Goal: Register for event/course

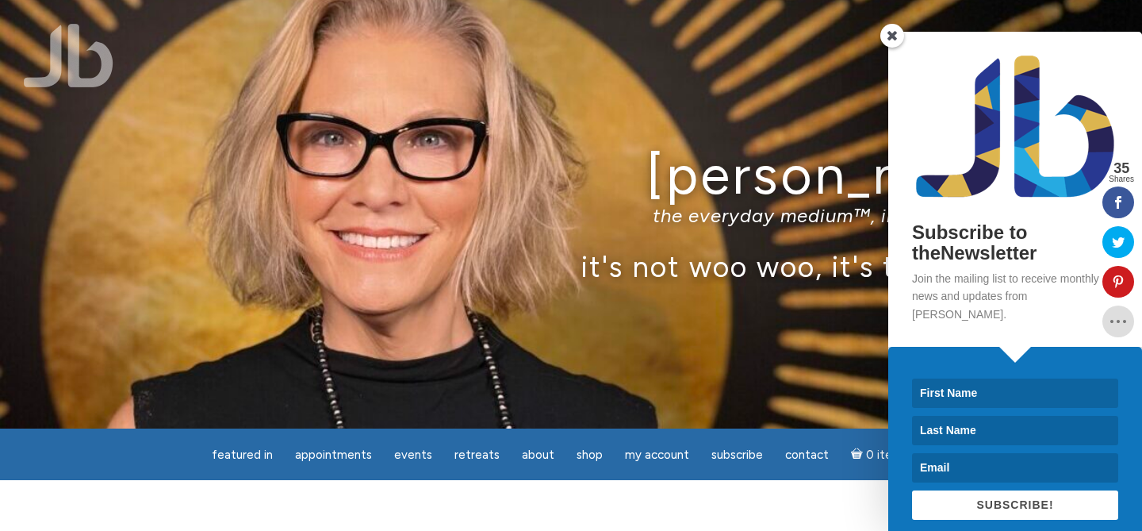
click at [890, 35] on span at bounding box center [892, 36] width 24 height 24
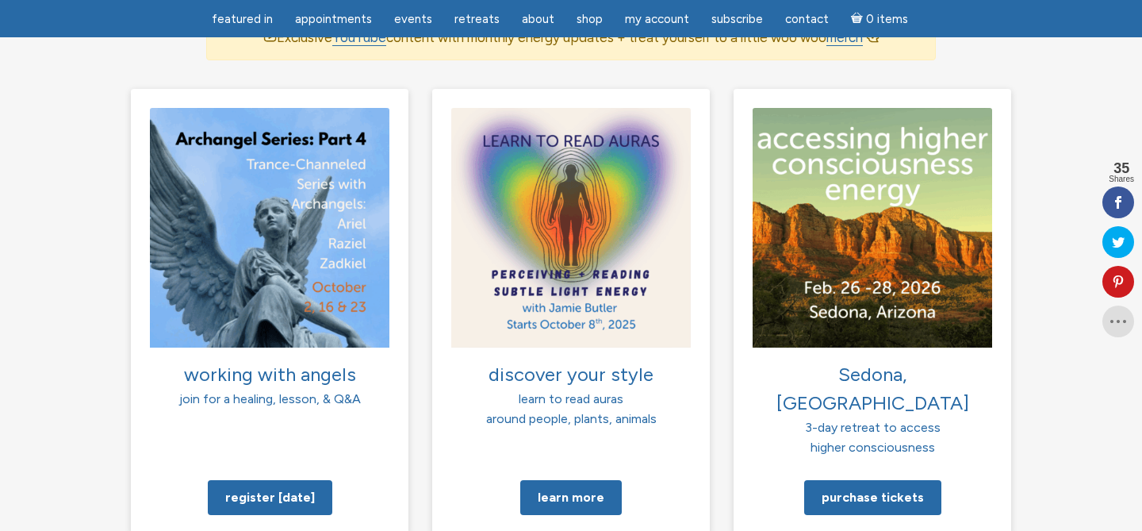
scroll to position [1152, 0]
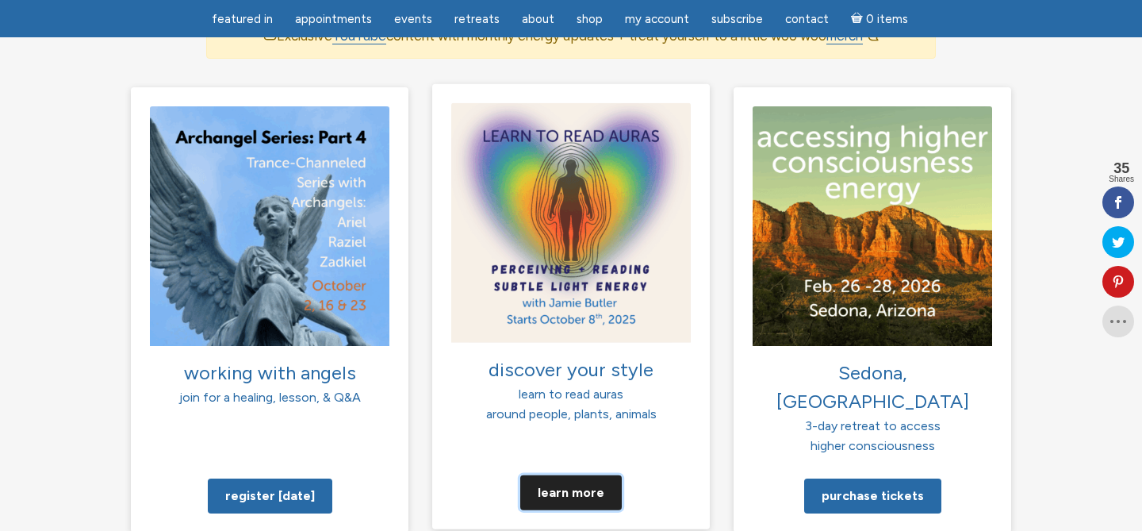
click at [557, 474] on link "Learn more" at bounding box center [571, 491] width 102 height 35
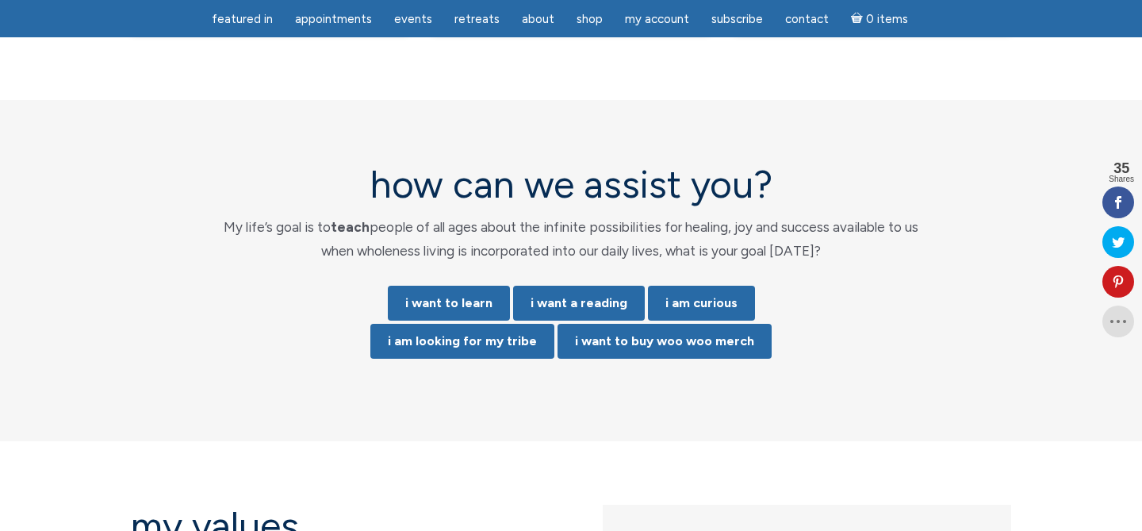
scroll to position [3221, 0]
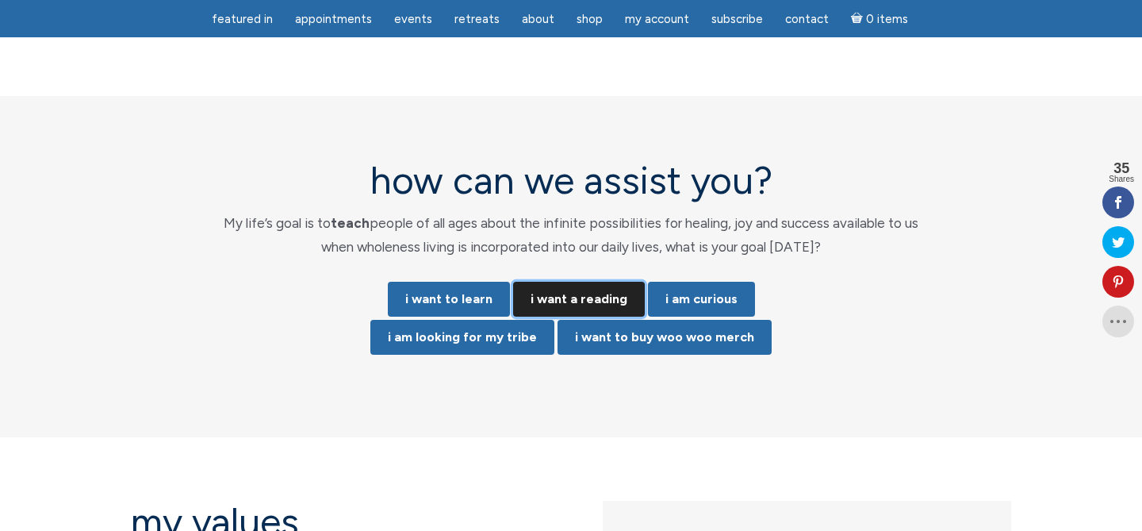
click at [591, 282] on link "i want a reading" at bounding box center [579, 299] width 132 height 35
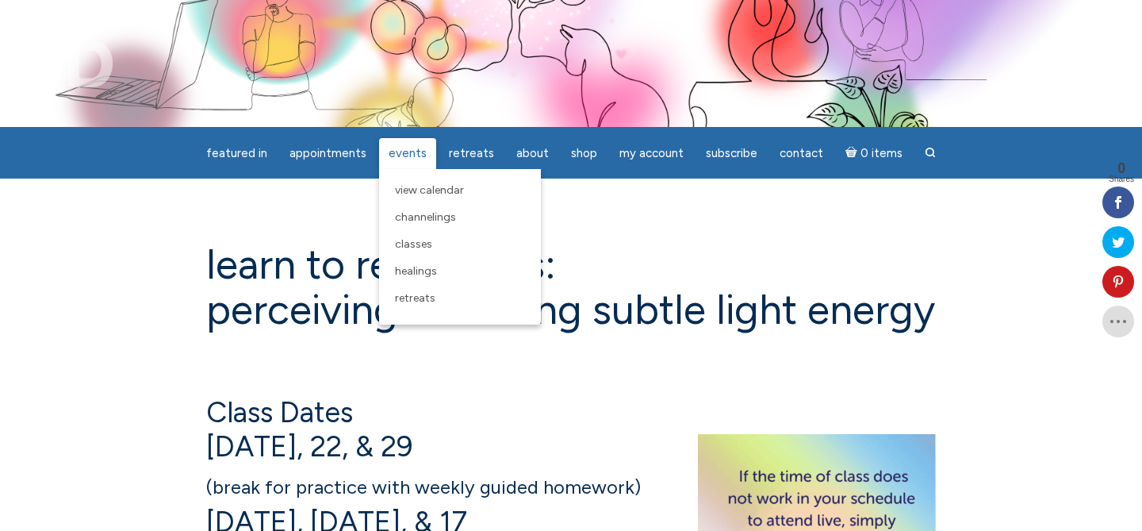
click at [408, 155] on span "Events" at bounding box center [408, 153] width 38 height 14
click at [411, 190] on span "View Calendar" at bounding box center [429, 189] width 69 height 13
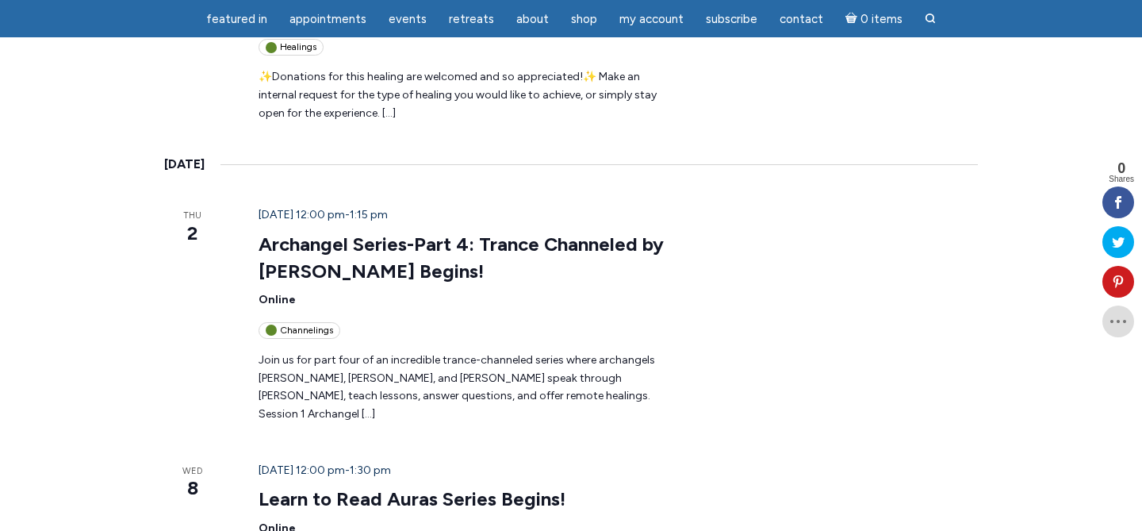
scroll to position [935, 0]
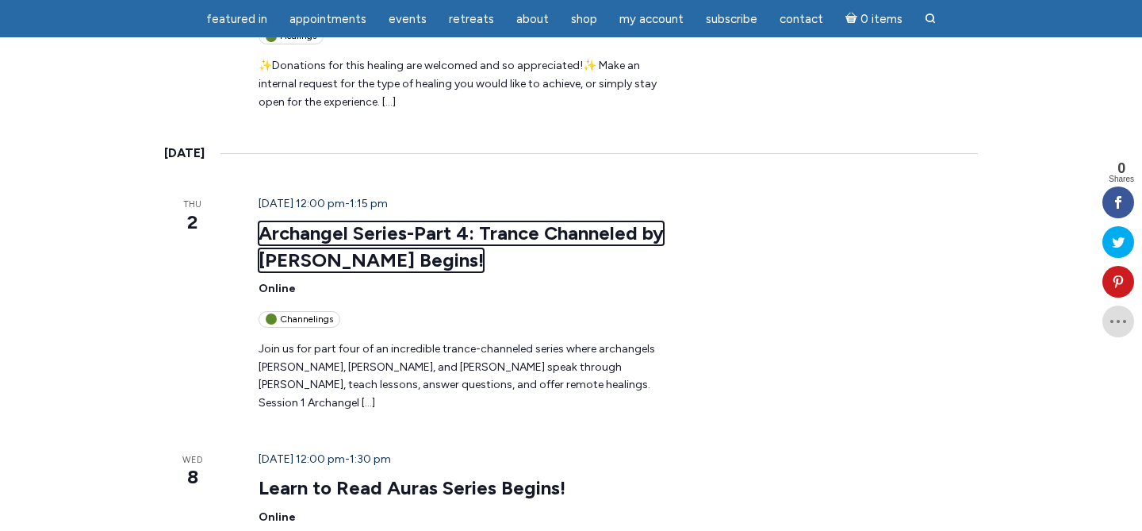
click at [355, 221] on link "Archangel Series-Part 4: Trance Channeled by [PERSON_NAME] Begins!" at bounding box center [461, 246] width 405 height 51
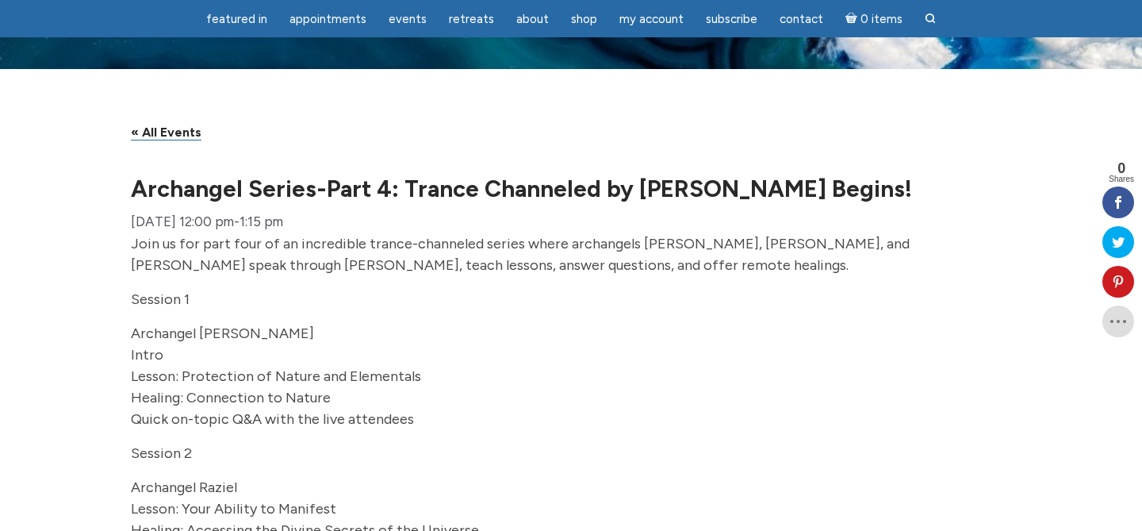
scroll to position [29, 0]
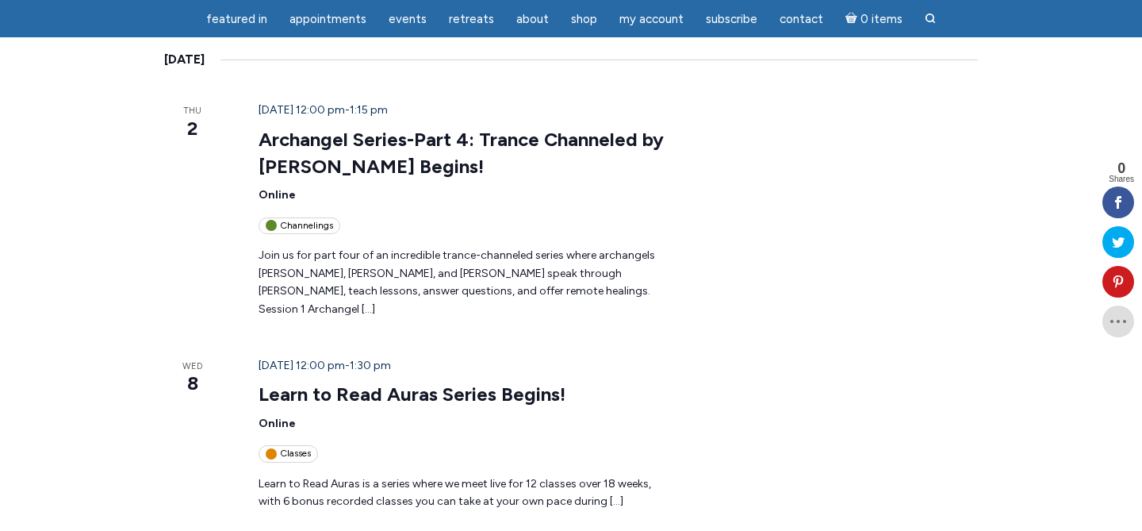
scroll to position [1037, 0]
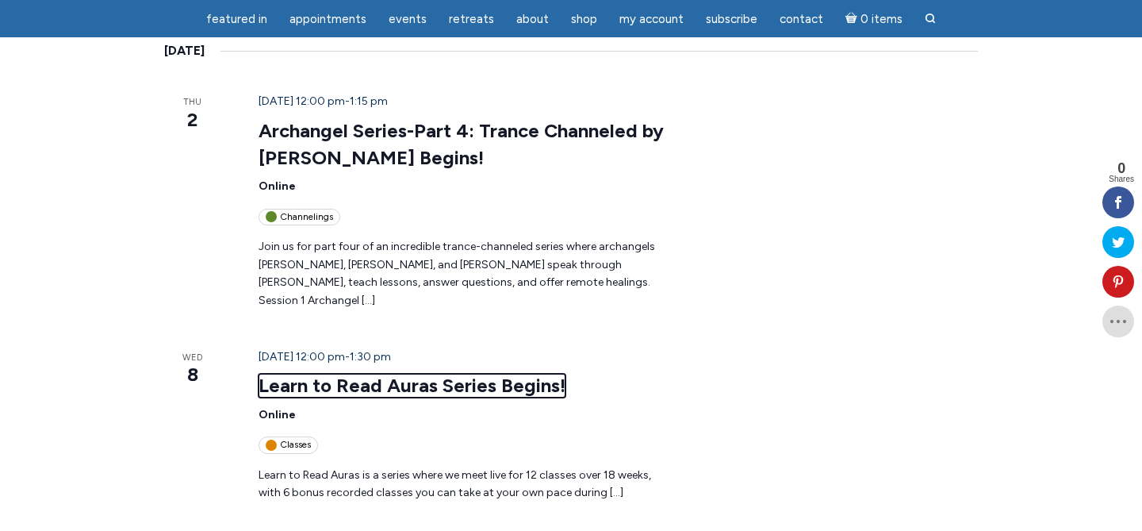
click at [375, 374] on link "Learn to Read Auras Series Begins!" at bounding box center [412, 386] width 307 height 24
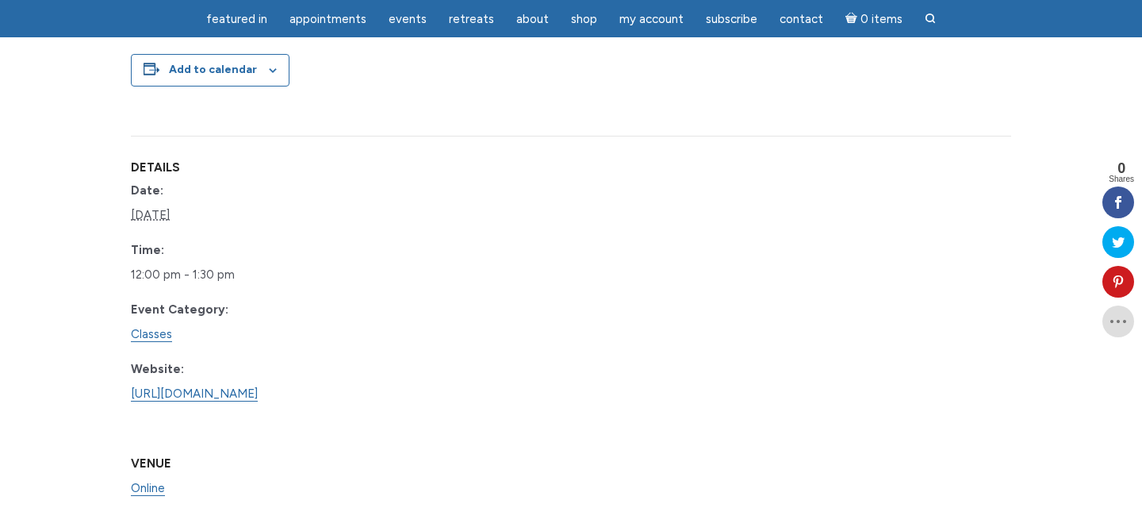
scroll to position [1226, 0]
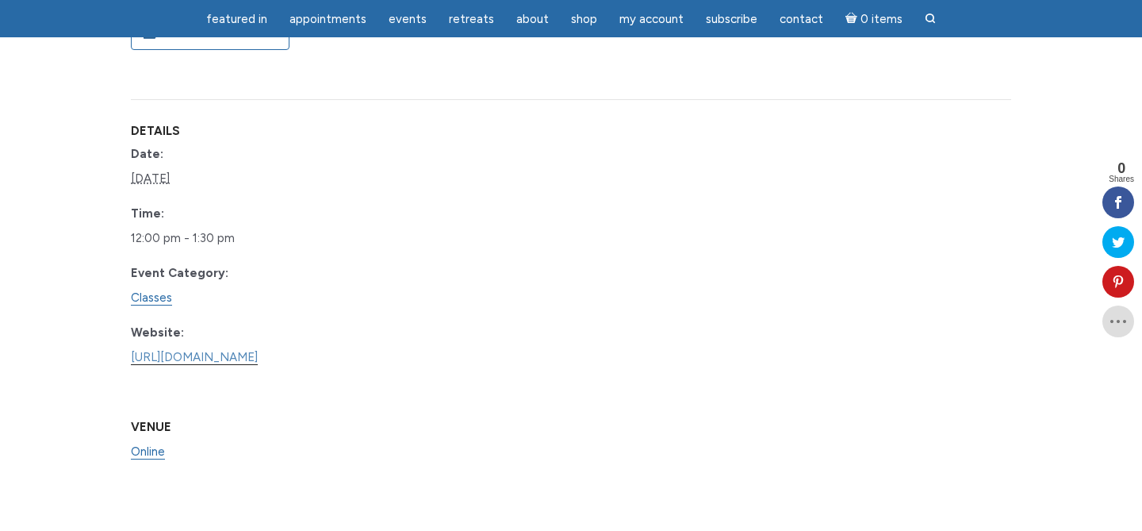
click at [187, 365] on link "https://www.learnitlive.com/Class/Learn-to-Read-Auras/26778" at bounding box center [194, 357] width 127 height 15
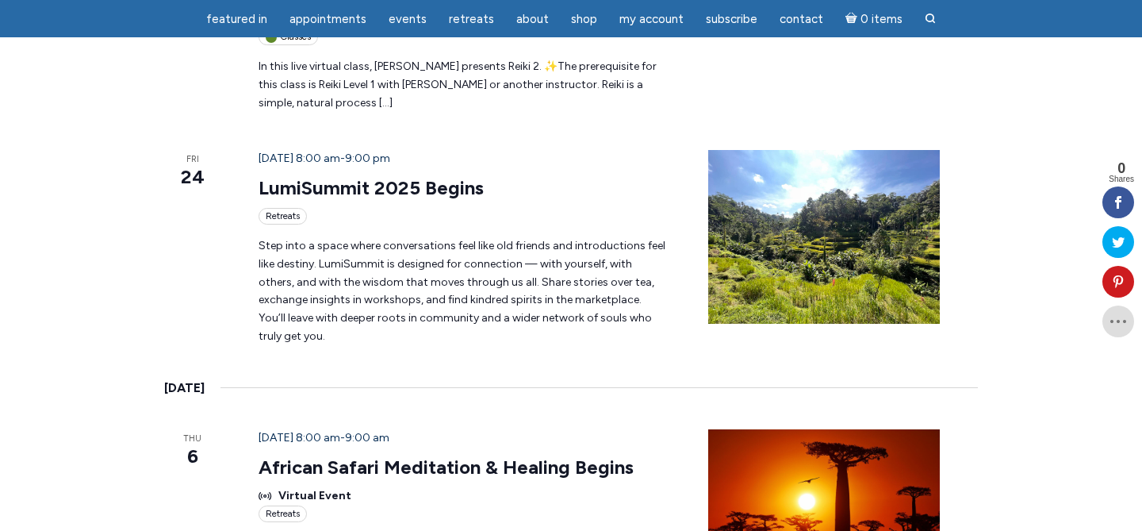
scroll to position [1880, 0]
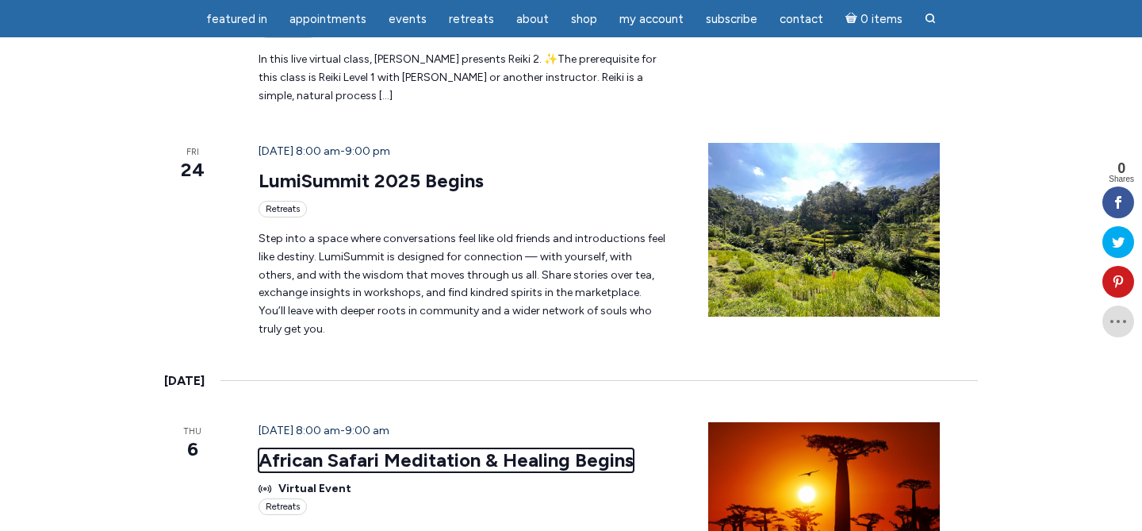
click at [417, 448] on link "African Safari Meditation & Healing Begins" at bounding box center [446, 460] width 375 height 24
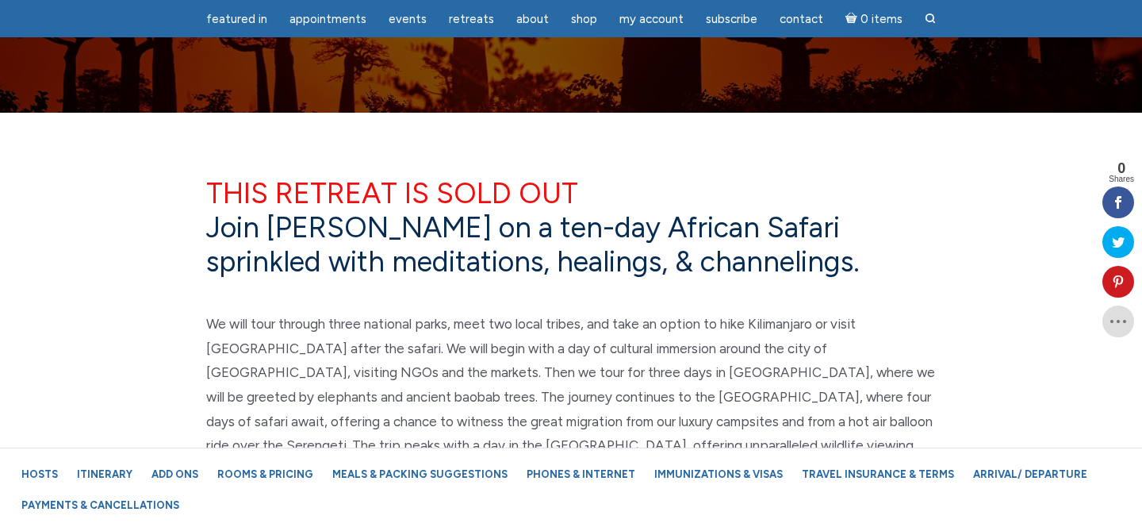
scroll to position [518, 0]
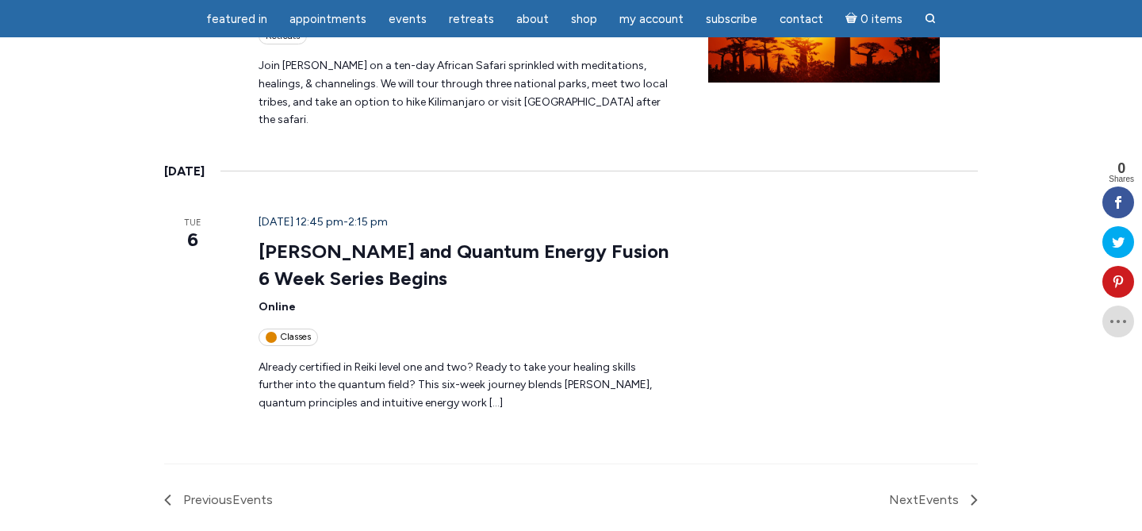
scroll to position [2356, 0]
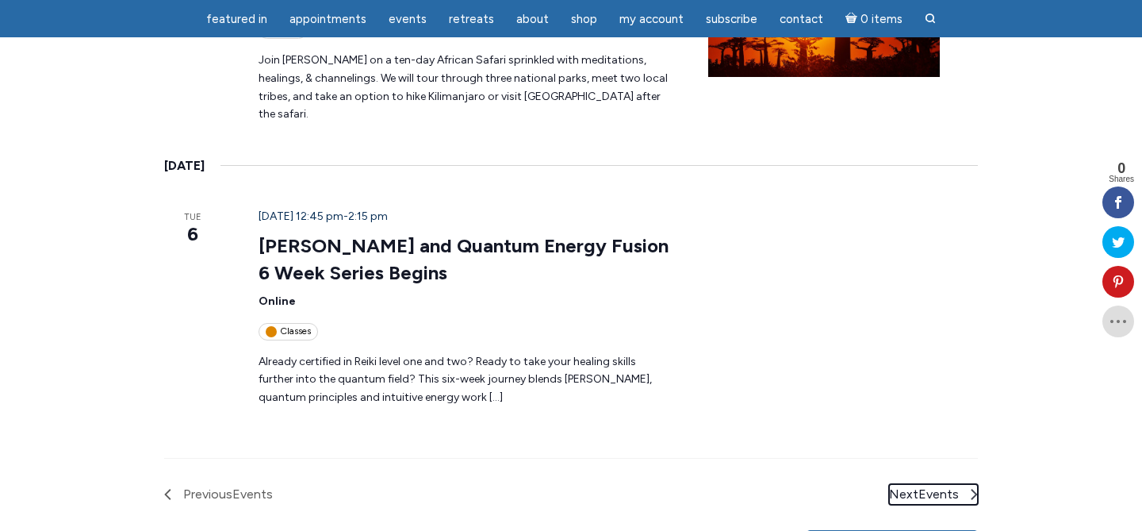
click at [959, 486] on span "Events" at bounding box center [938, 493] width 40 height 15
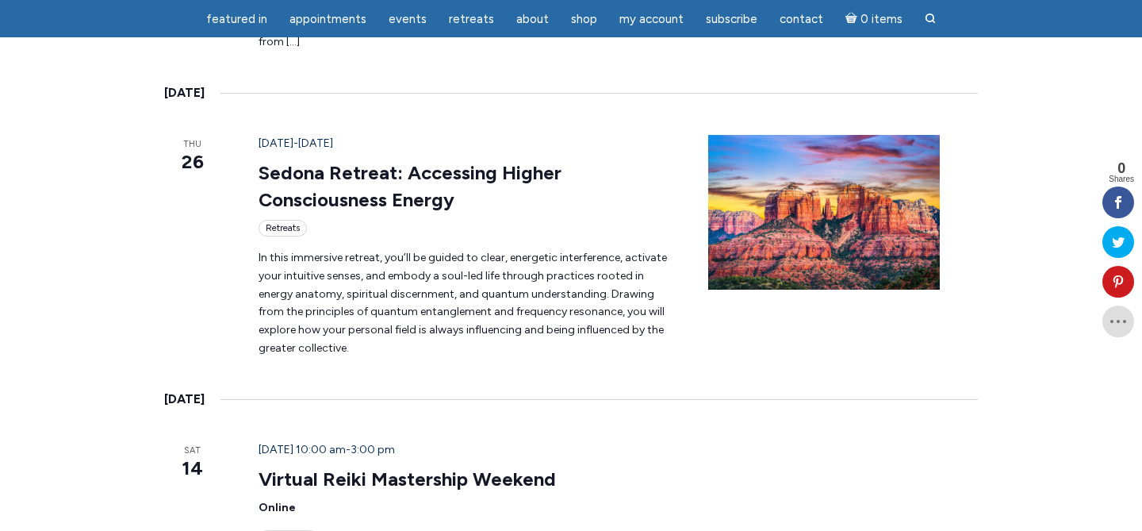
scroll to position [533, 0]
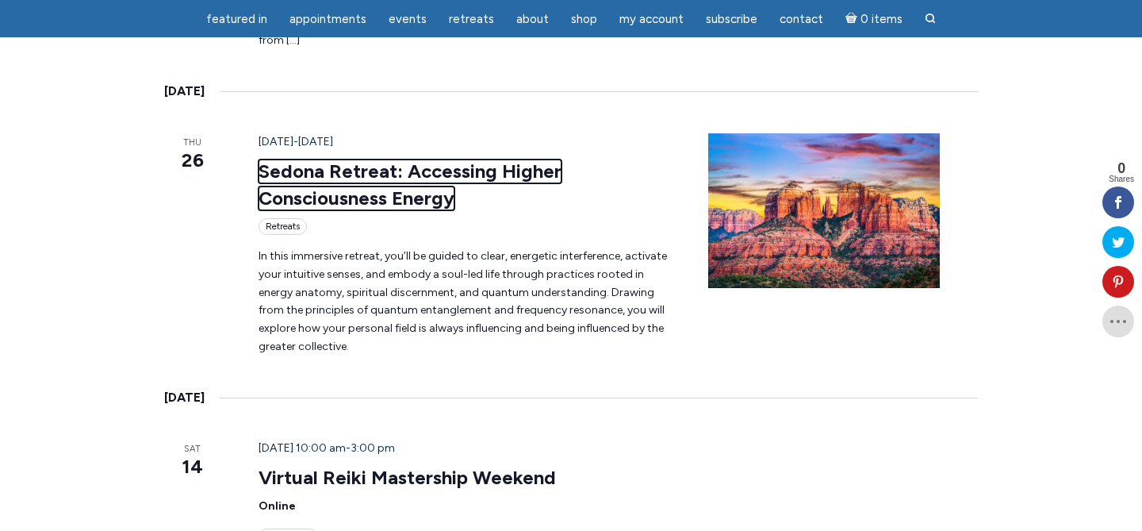
click at [466, 159] on link "Sedona Retreat: Accessing Higher Consciousness Energy" at bounding box center [410, 184] width 303 height 51
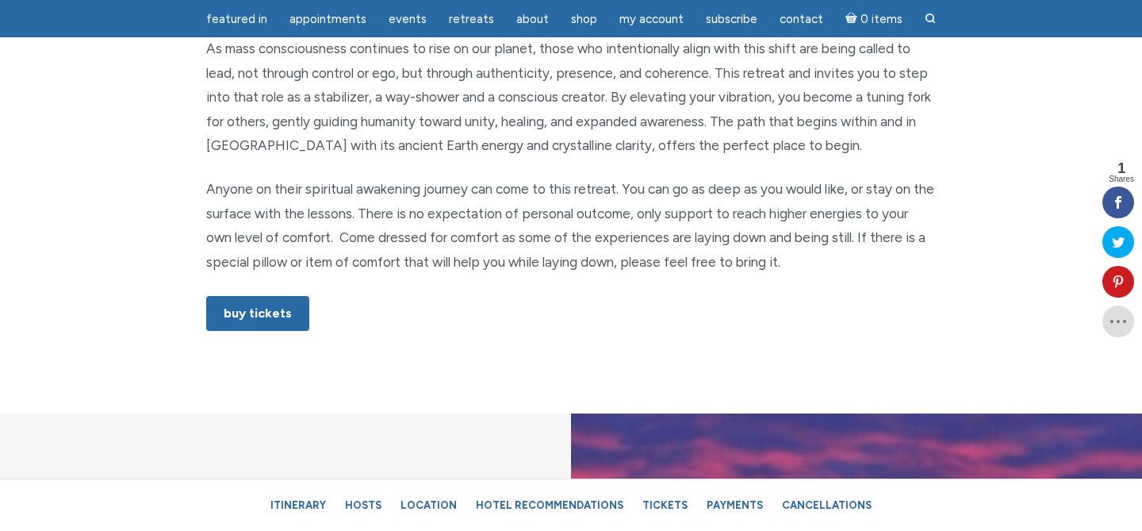
scroll to position [934, 0]
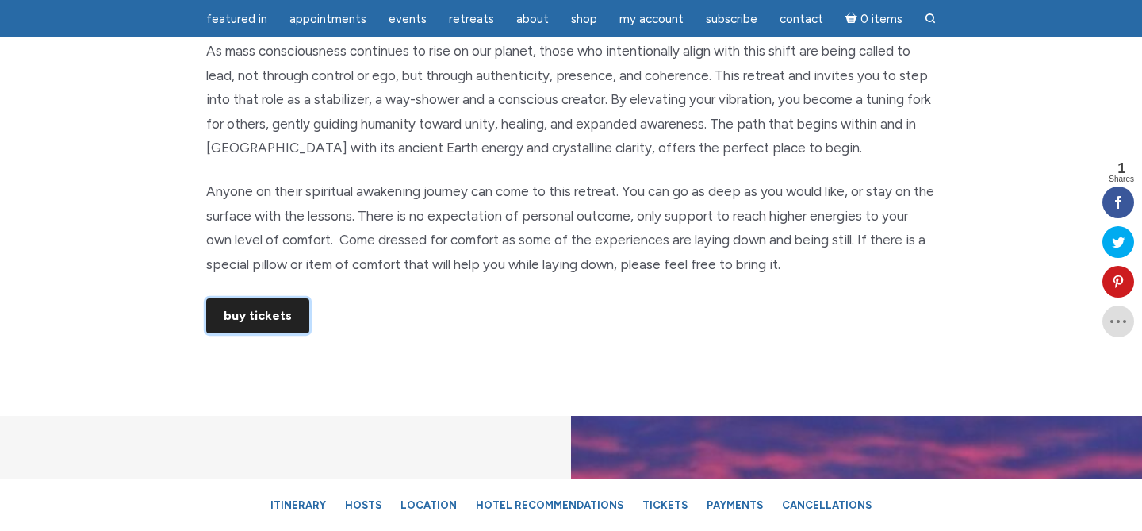
click at [254, 320] on link "Buy Tickets" at bounding box center [257, 315] width 103 height 35
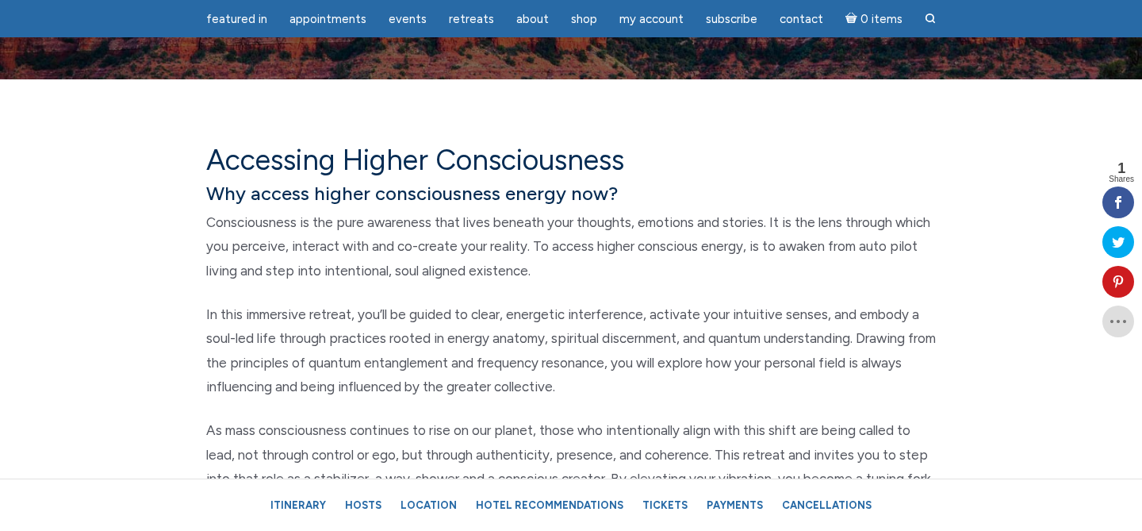
scroll to position [306, 0]
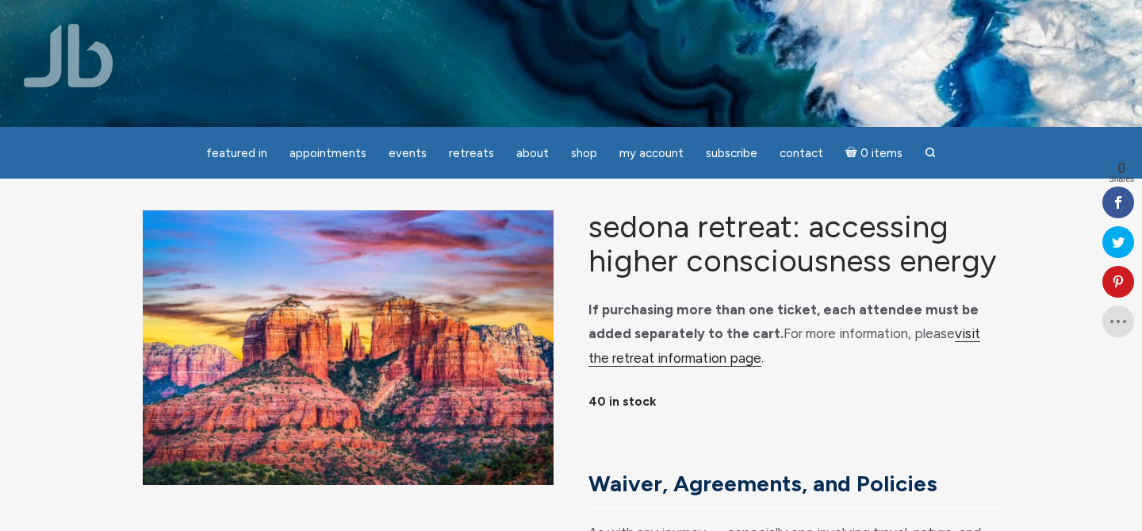
click at [607, 366] on link "visit the retreat information page" at bounding box center [784, 345] width 392 height 41
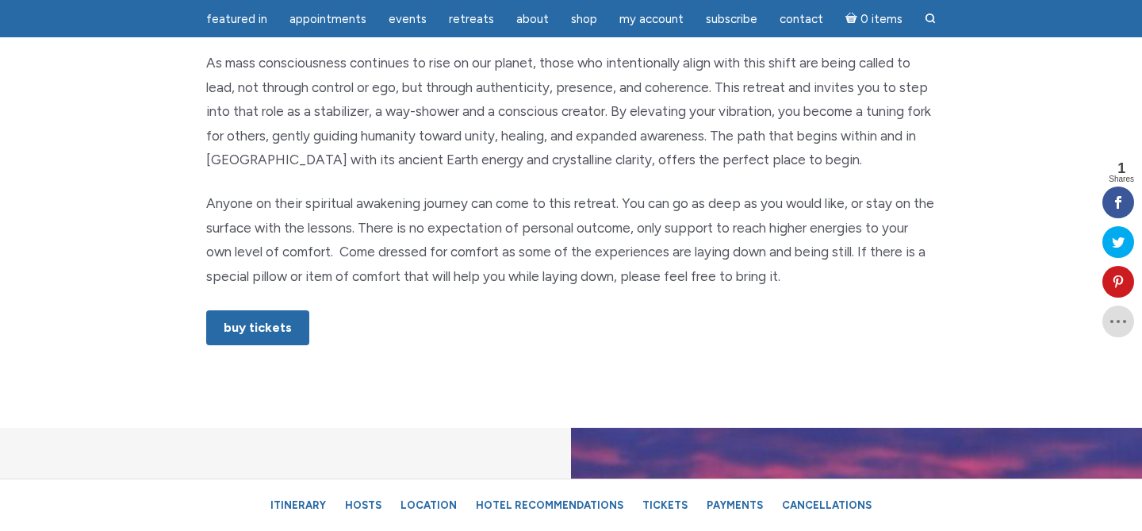
scroll to position [935, 0]
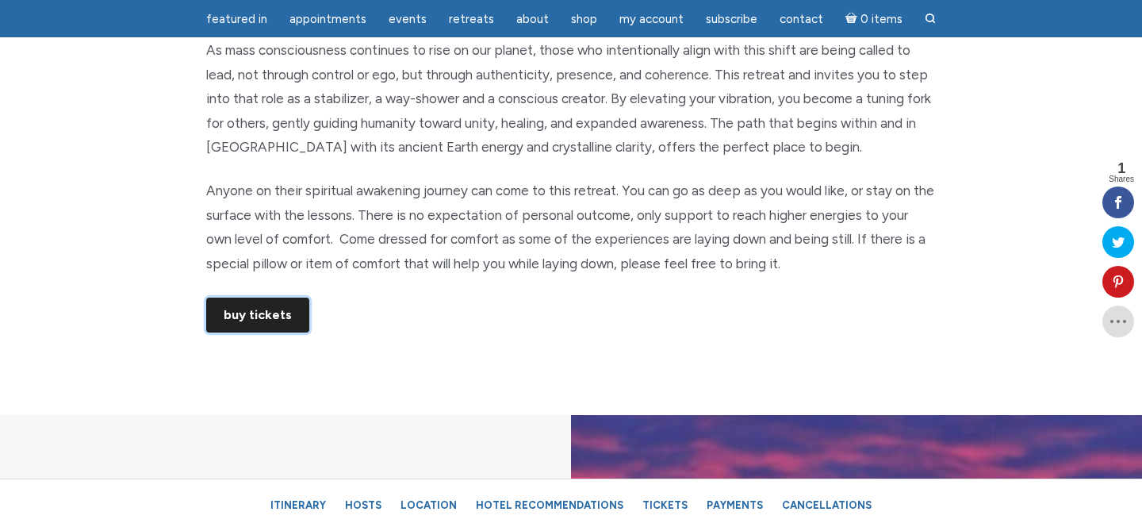
click at [245, 311] on link "Buy Tickets" at bounding box center [257, 314] width 103 height 35
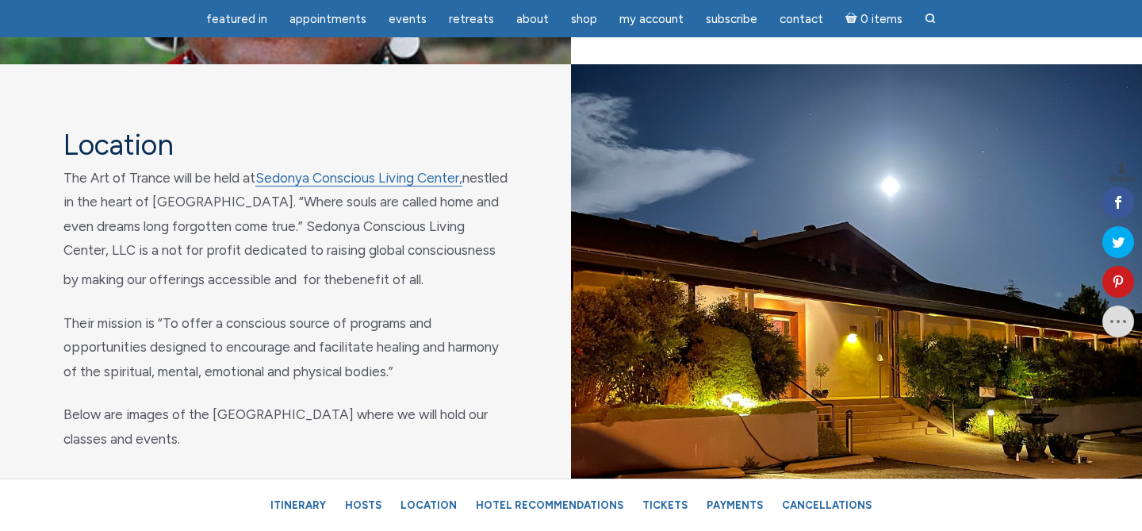
scroll to position [5981, 0]
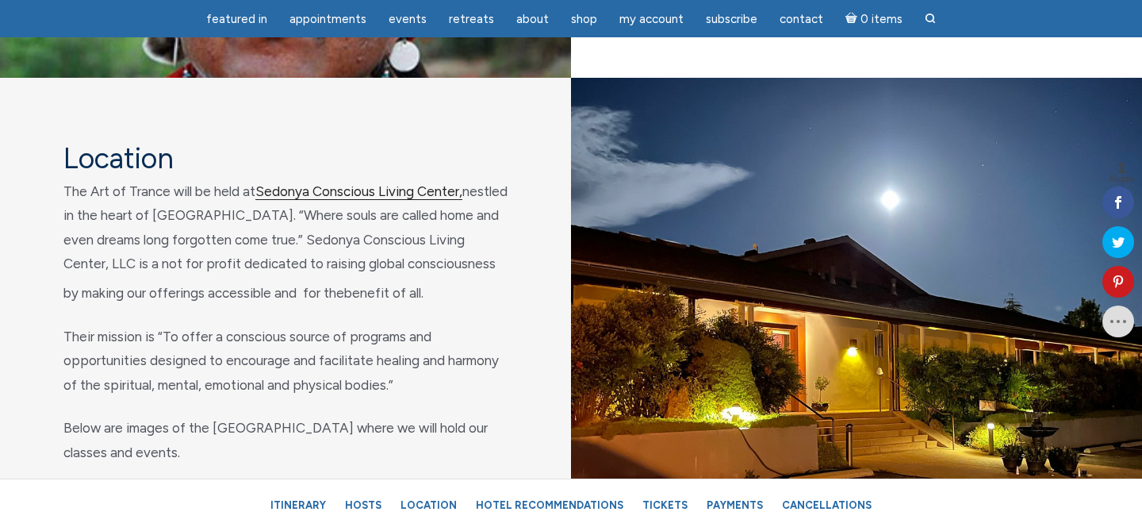
click at [362, 200] on link "Sedonya Conscious Living Center," at bounding box center [358, 191] width 207 height 17
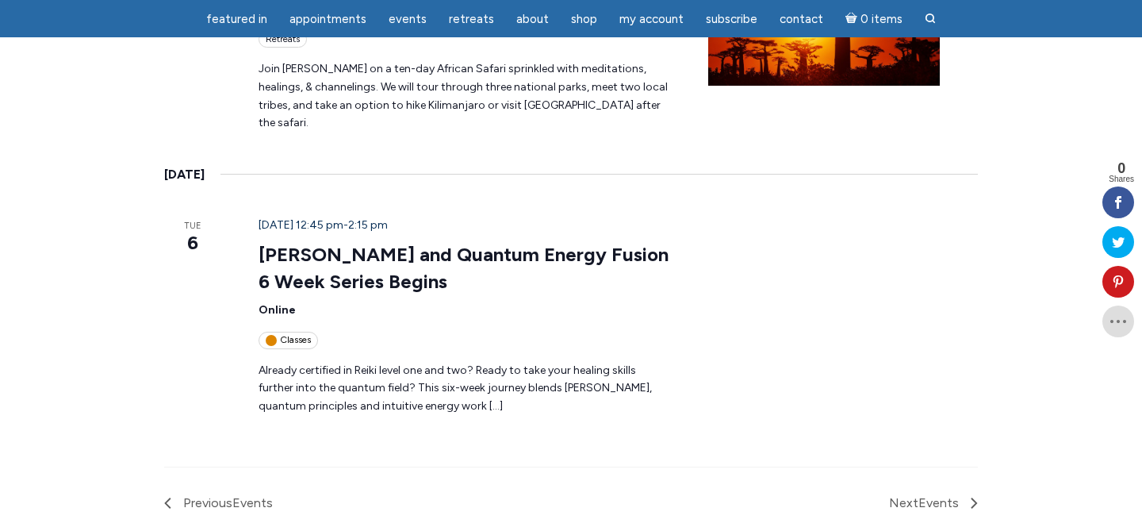
scroll to position [2356, 0]
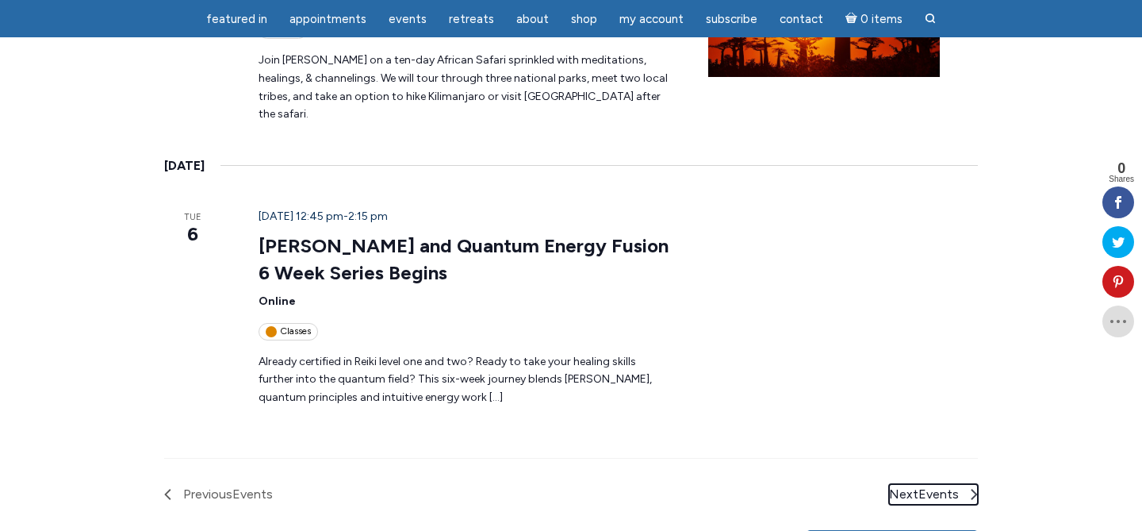
click at [959, 486] on span "Events" at bounding box center [938, 493] width 40 height 15
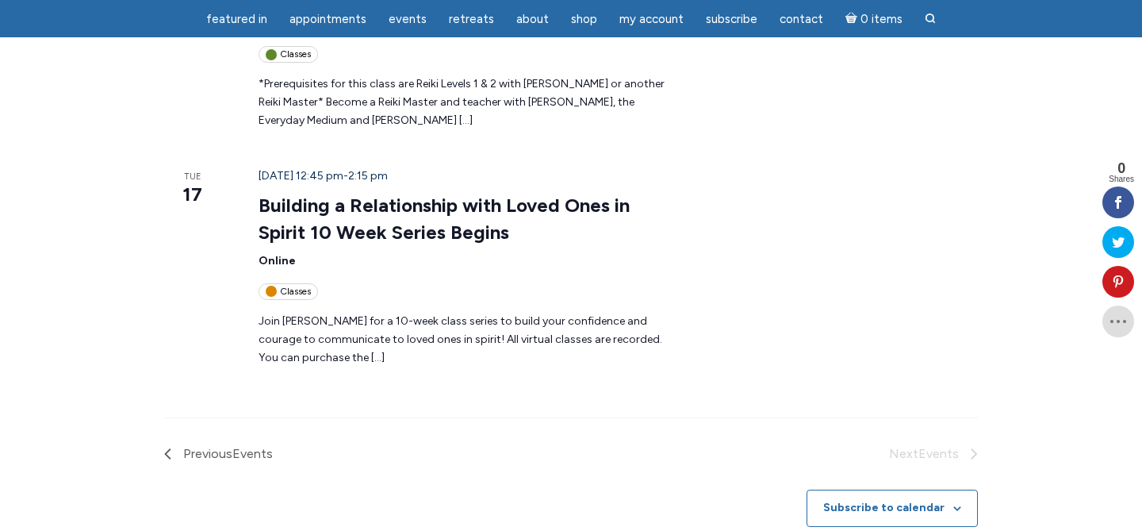
scroll to position [1017, 0]
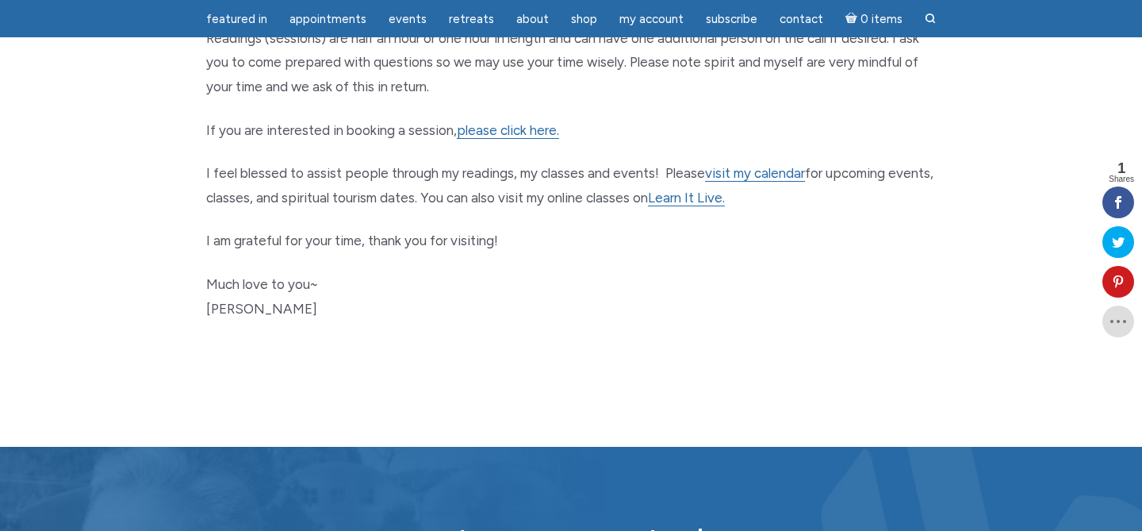
scroll to position [908, 0]
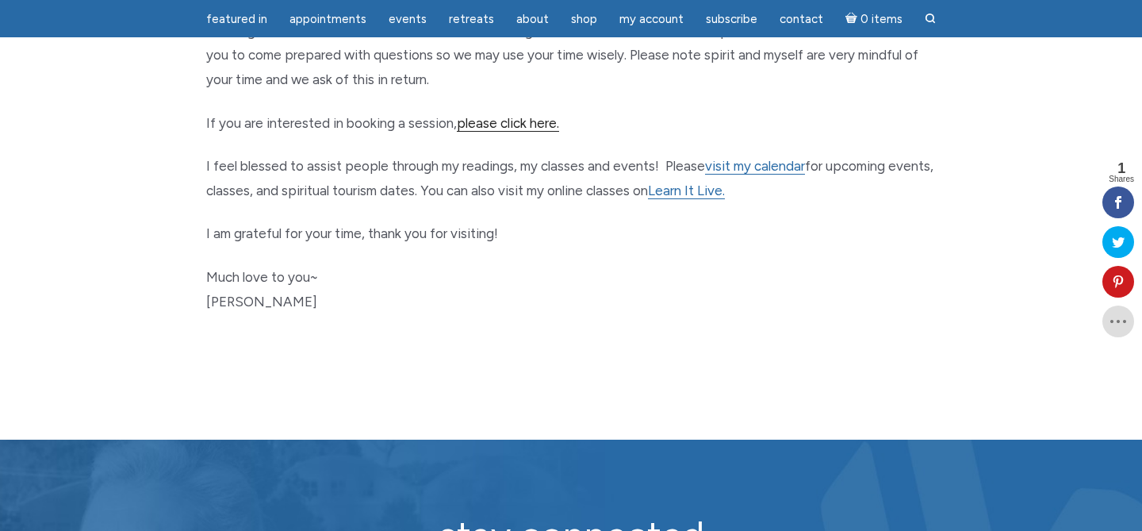
click at [484, 120] on link "please click here." at bounding box center [508, 123] width 102 height 17
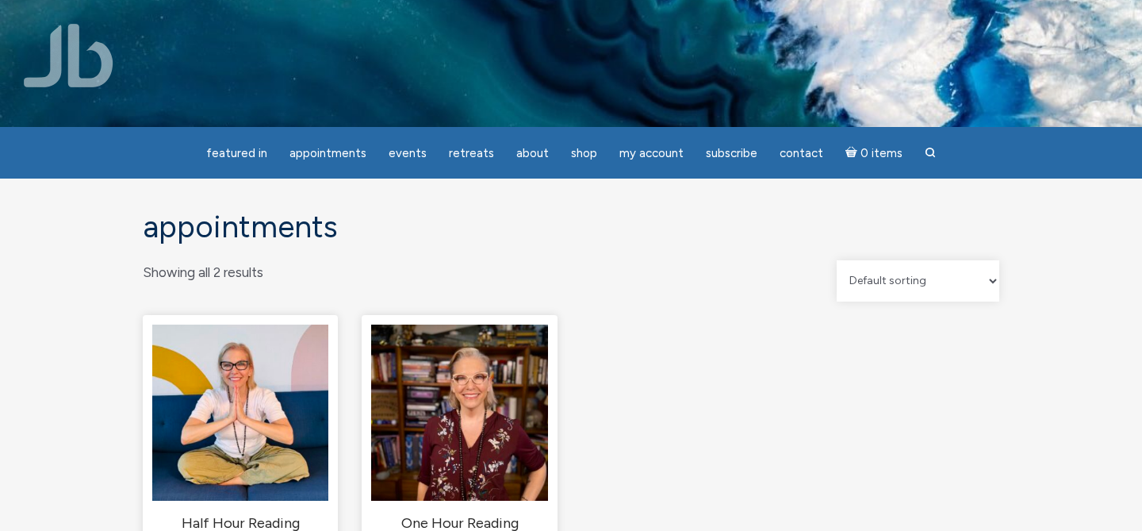
click at [484, 120] on img at bounding box center [571, 63] width 1142 height 761
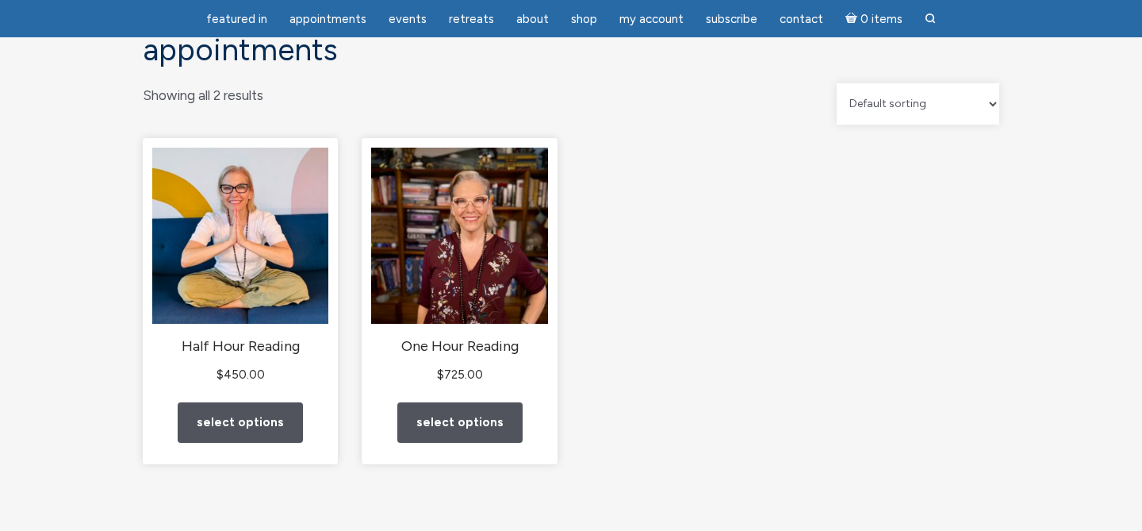
scroll to position [128, 0]
